Goal: Understand process/instructions: Learn how to perform a task or action

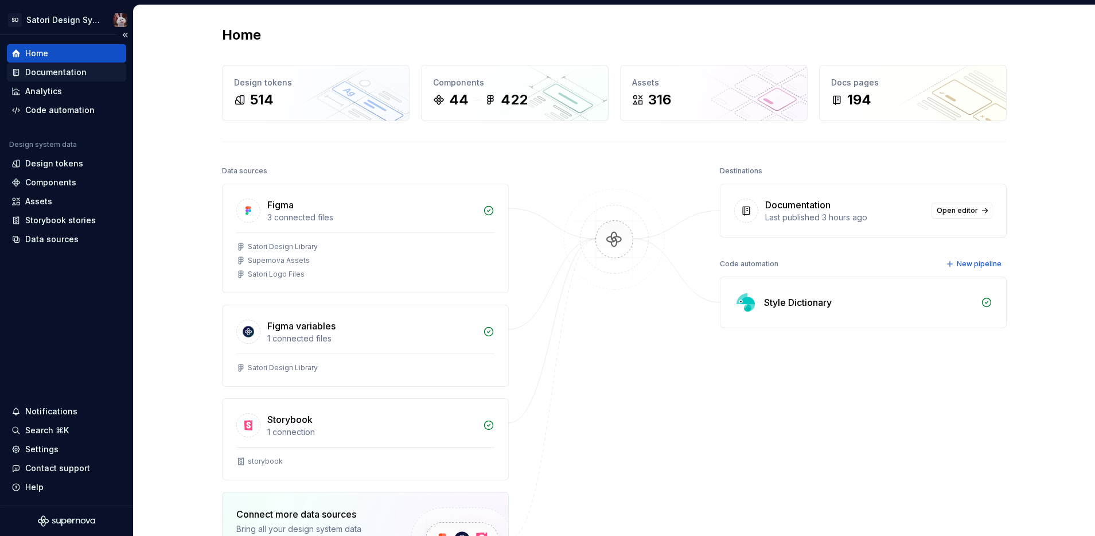
click at [84, 75] on div "Documentation" at bounding box center [66, 72] width 110 height 11
click at [70, 67] on div "Documentation" at bounding box center [55, 72] width 61 height 11
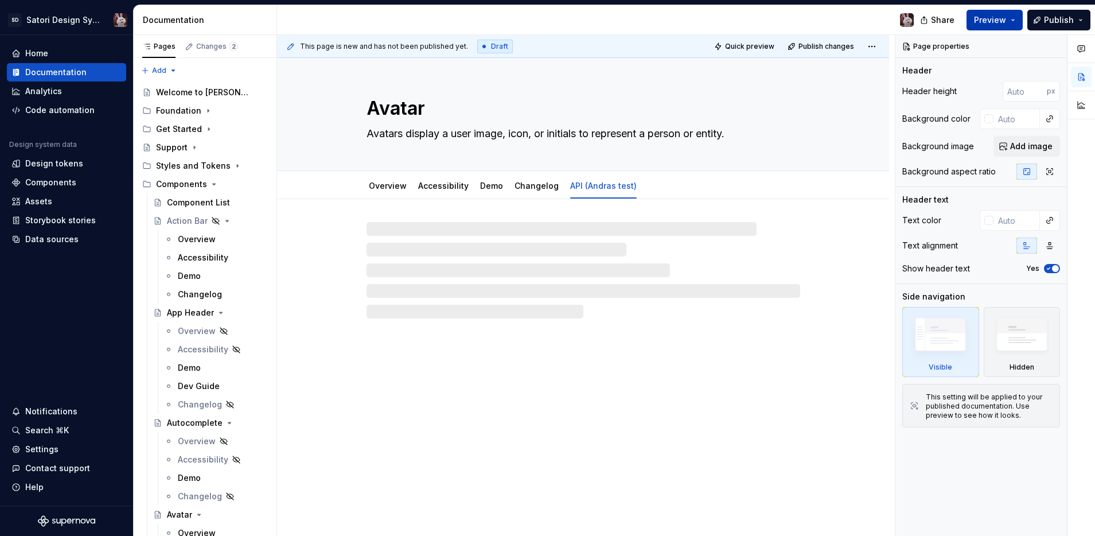
click at [1011, 18] on button "Preview" at bounding box center [994, 20] width 56 height 21
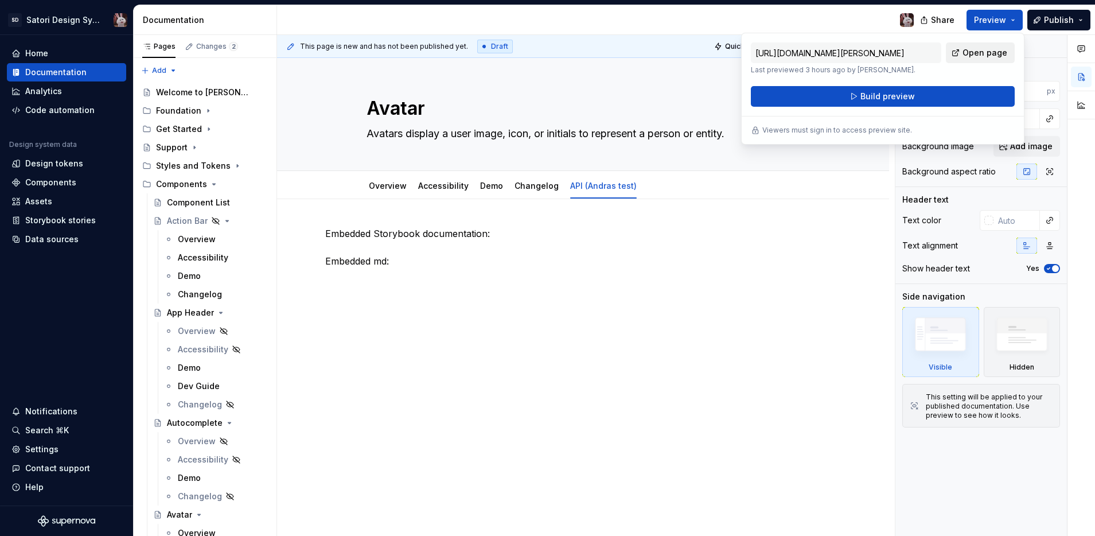
click at [979, 58] on span "Open page" at bounding box center [984, 52] width 45 height 11
type textarea "*"
